Goal: Find specific page/section: Find specific page/section

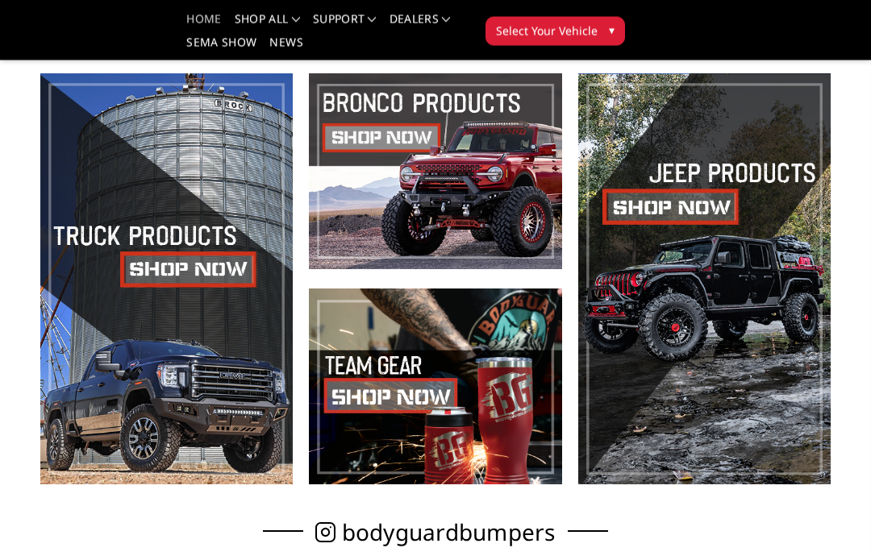
scroll to position [357, 0]
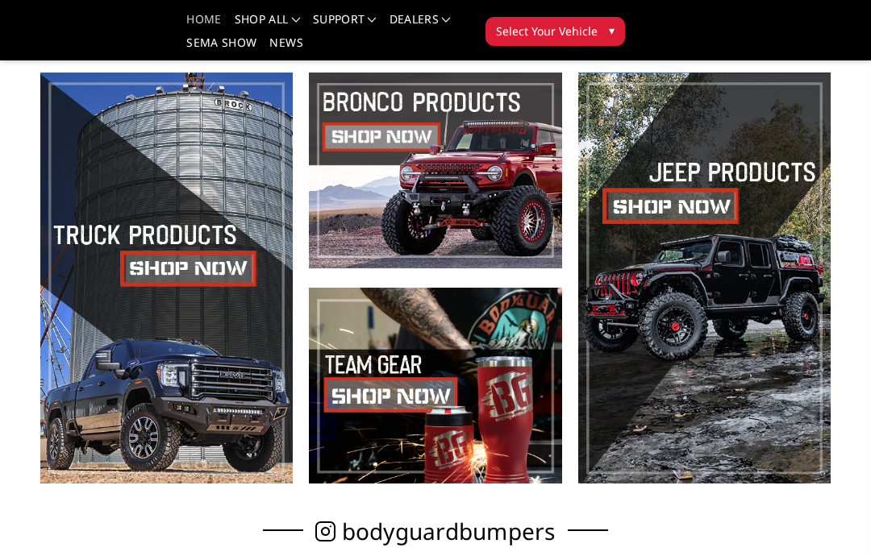
click at [194, 269] on span at bounding box center [166, 278] width 252 height 411
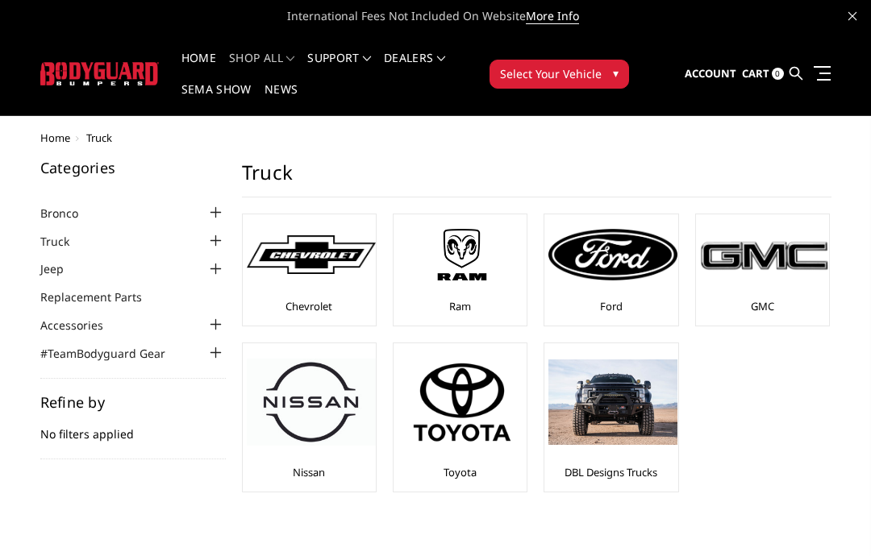
click at [612, 276] on img at bounding box center [612, 255] width 129 height 52
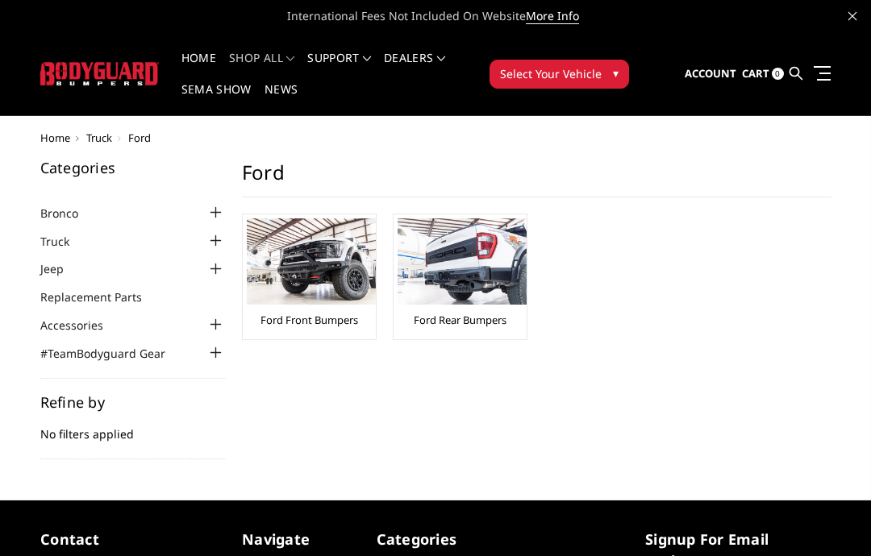
click at [346, 286] on img at bounding box center [311, 262] width 129 height 86
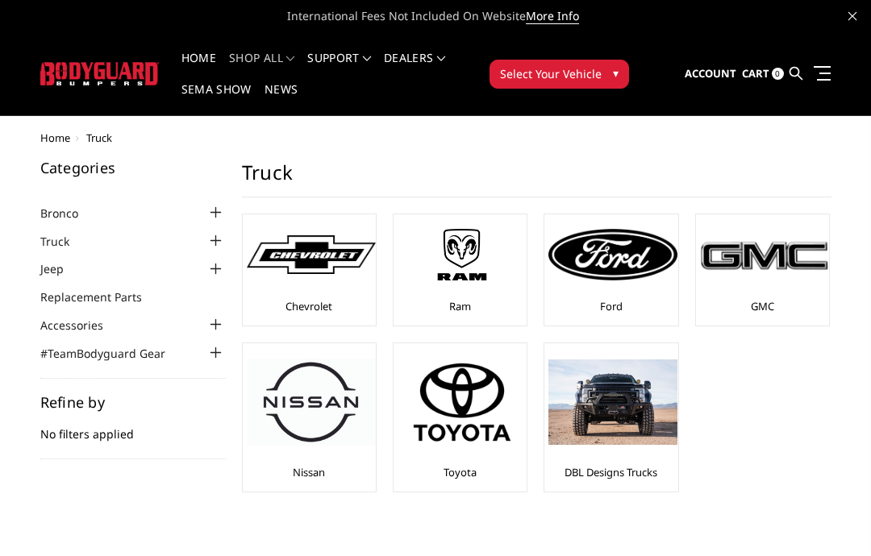
click at [337, 273] on img at bounding box center [311, 255] width 129 height 40
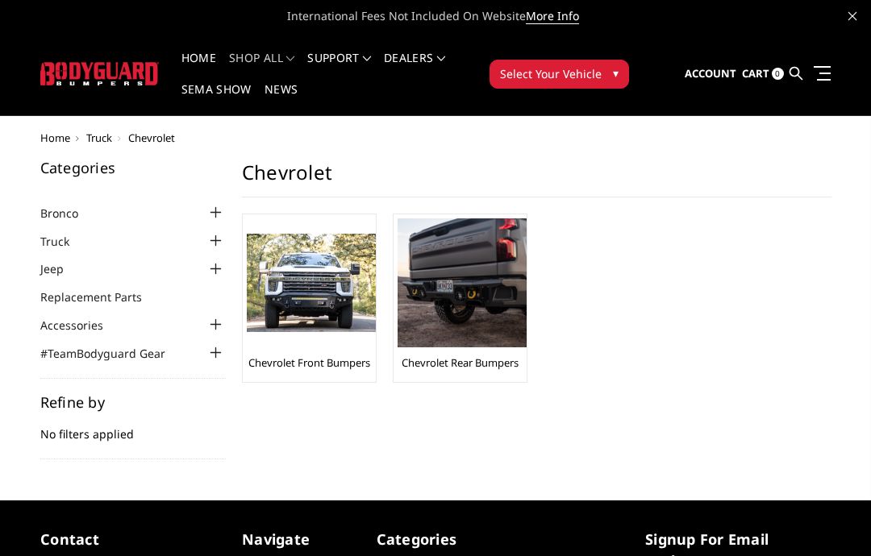
click at [357, 330] on img at bounding box center [311, 283] width 129 height 99
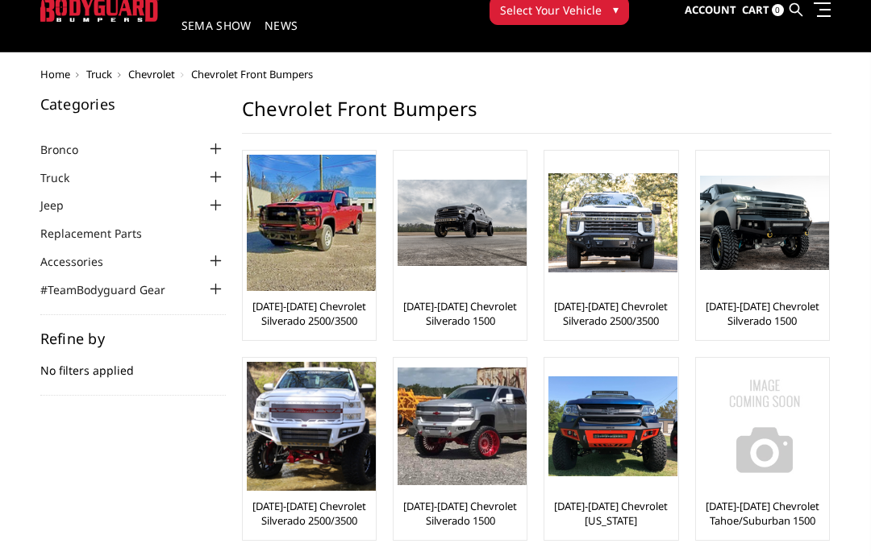
scroll to position [64, 0]
click at [497, 232] on img at bounding box center [462, 222] width 129 height 85
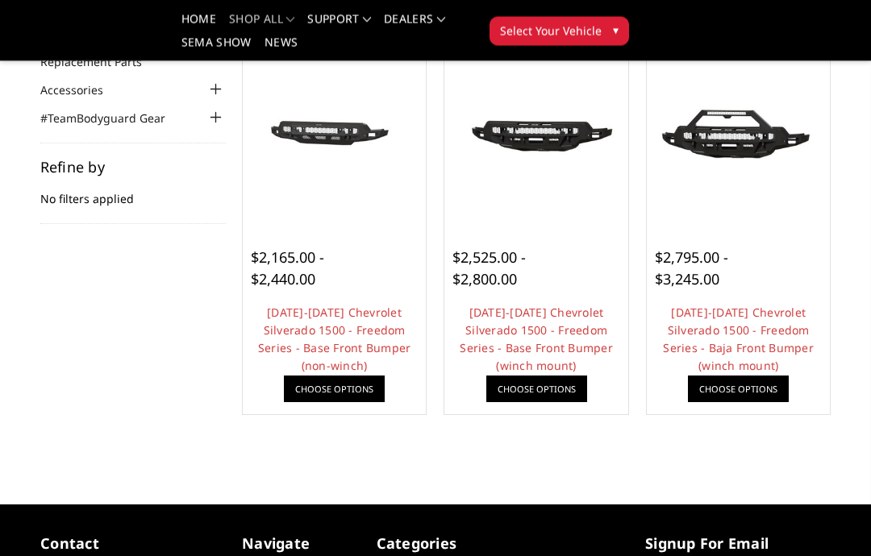
scroll to position [188, 0]
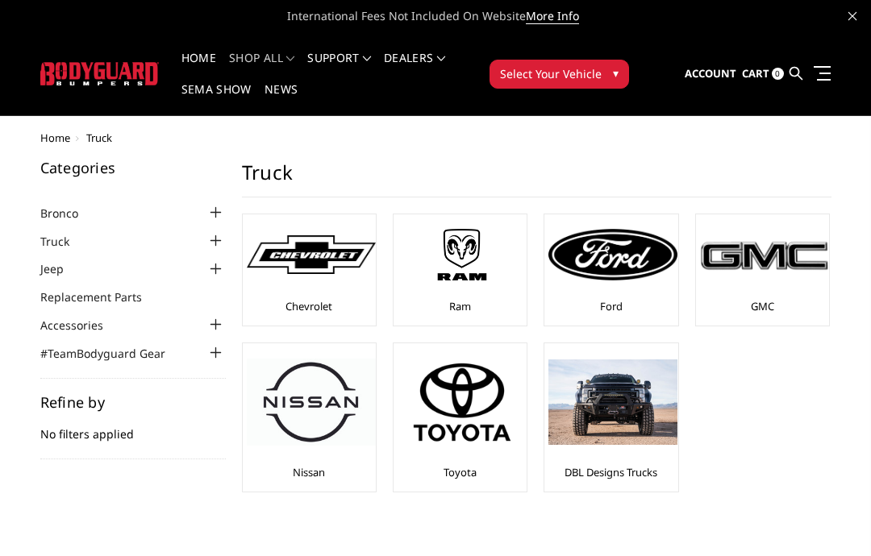
click at [627, 281] on img at bounding box center [612, 255] width 129 height 52
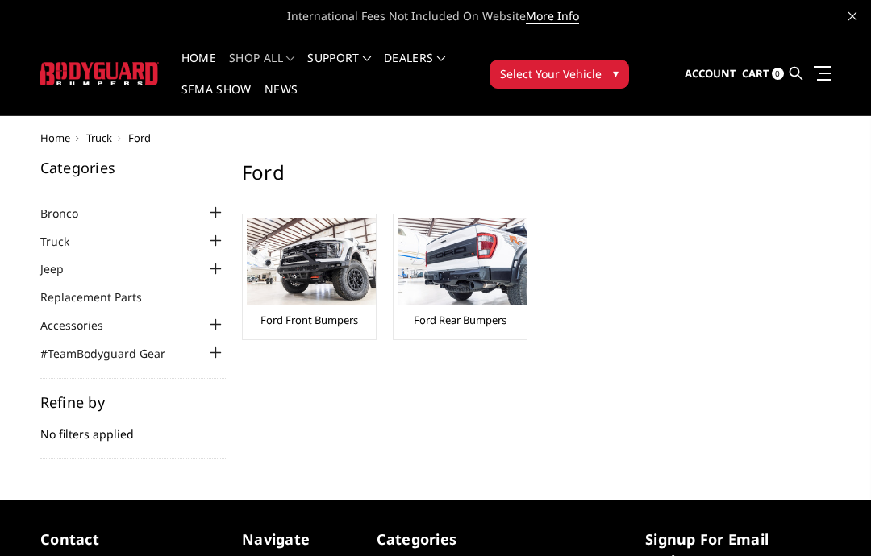
click at [345, 264] on img at bounding box center [311, 262] width 129 height 86
